Goal: Find specific page/section

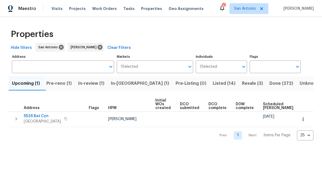
click at [36, 118] on span "5526 Bat Cyn" at bounding box center [42, 115] width 37 height 5
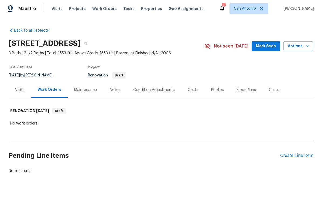
click at [20, 90] on div "Visits" at bounding box center [19, 89] width 9 height 5
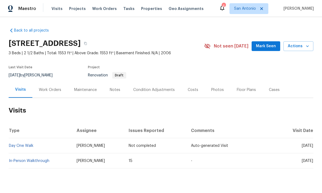
click at [149, 94] on div "Condition Adjustments" at bounding box center [154, 90] width 54 height 16
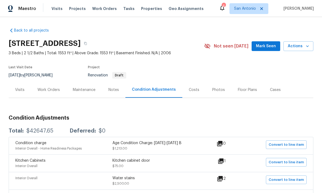
scroll to position [-2, 0]
